Goal: Task Accomplishment & Management: Use online tool/utility

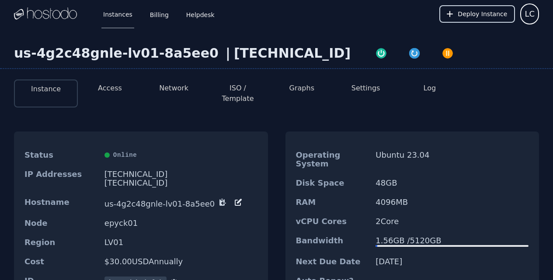
click at [483, 17] on span "Deploy Instance" at bounding box center [481, 14] width 49 height 9
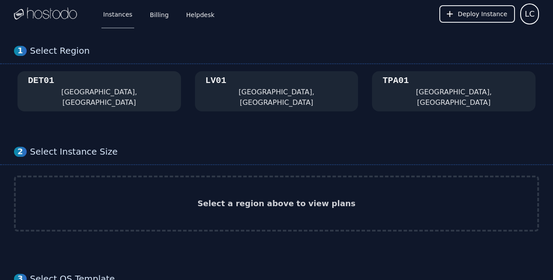
click at [98, 88] on div "DET01 Detroit, MI" at bounding box center [99, 91] width 142 height 33
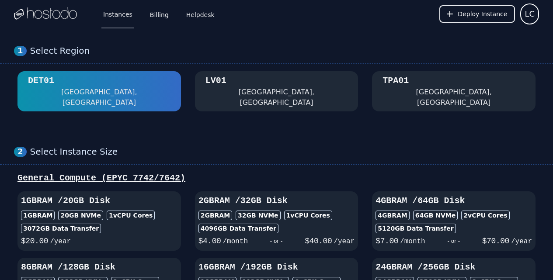
click at [237, 91] on div "Las Vegas, NV" at bounding box center [276, 97] width 142 height 21
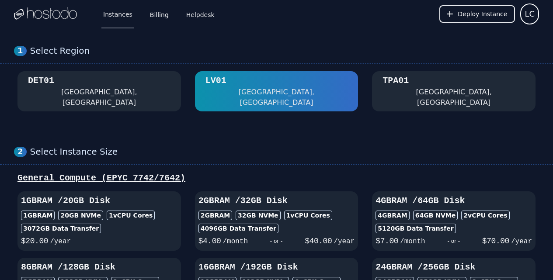
click at [398, 90] on div "Tampa, FL" at bounding box center [453, 97] width 142 height 21
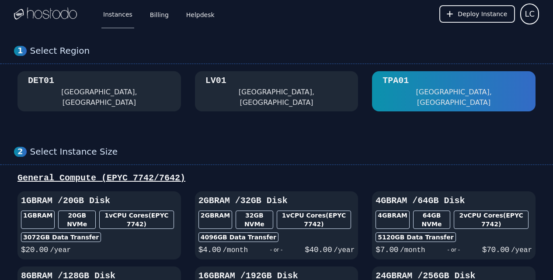
click at [291, 95] on div "LV01 Las Vegas, NV" at bounding box center [276, 91] width 142 height 33
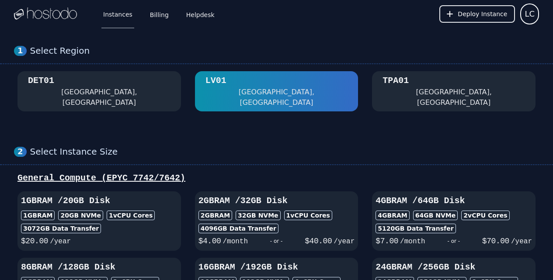
click at [122, 92] on div "DET01 Detroit, MI" at bounding box center [99, 91] width 142 height 33
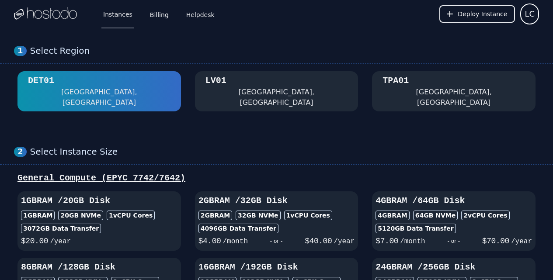
click at [249, 93] on div "LV01 Las Vegas, NV" at bounding box center [276, 91] width 142 height 33
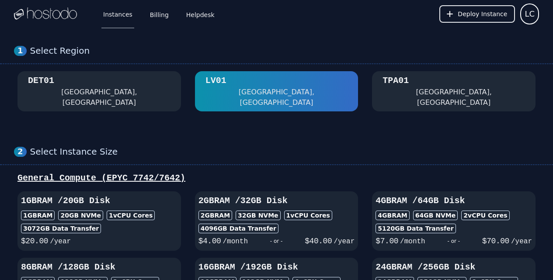
click at [146, 91] on div "DET01 Detroit, MI" at bounding box center [99, 91] width 142 height 33
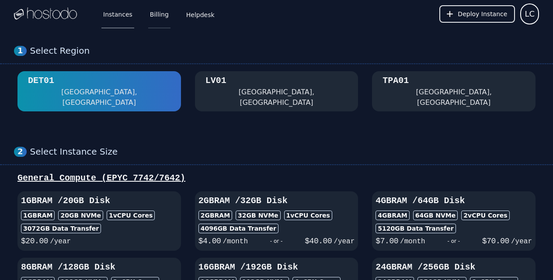
click at [156, 15] on link "Billing" at bounding box center [159, 14] width 22 height 29
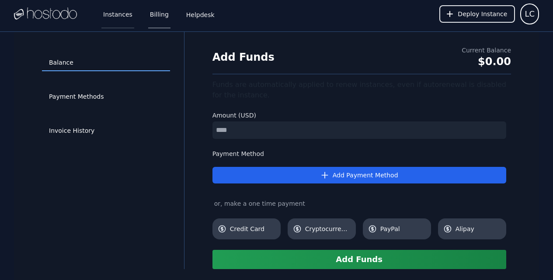
click at [123, 15] on link "Instances" at bounding box center [117, 14] width 33 height 29
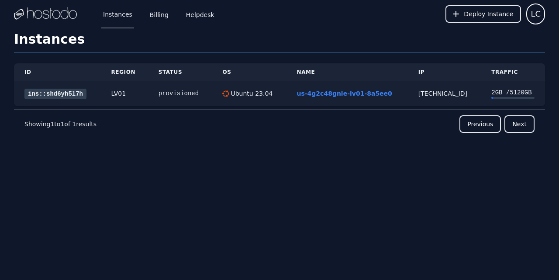
click at [71, 95] on link "ins::shd6yh5l7h" at bounding box center [55, 94] width 62 height 10
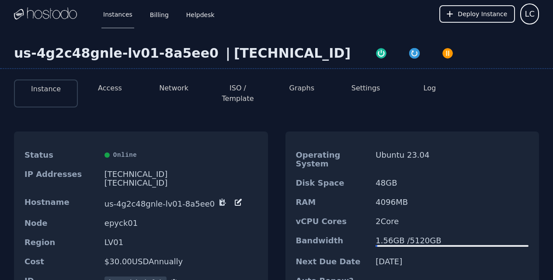
click at [302, 88] on button "Graphs" at bounding box center [301, 88] width 25 height 10
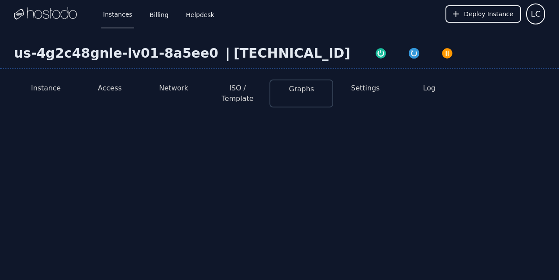
select select "***"
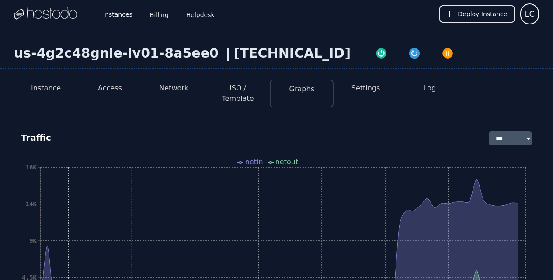
click at [118, 88] on button "Access" at bounding box center [110, 88] width 24 height 10
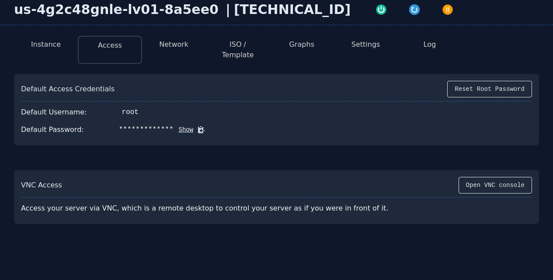
scroll to position [66, 0]
